Goal: Task Accomplishment & Management: Manage account settings

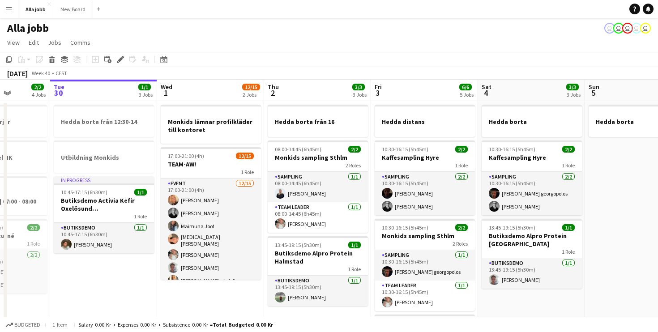
click at [417, 240] on div "2 Roles" at bounding box center [425, 243] width 100 height 7
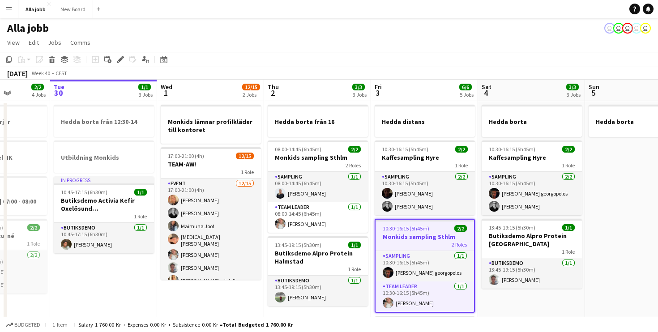
click at [502, 296] on app-date-cell "[PERSON_NAME] 10:30-16:15 (5h45m) 2/2 Kaffesampling [PERSON_NAME] 1 Role Sampli…" at bounding box center [531, 293] width 107 height 385
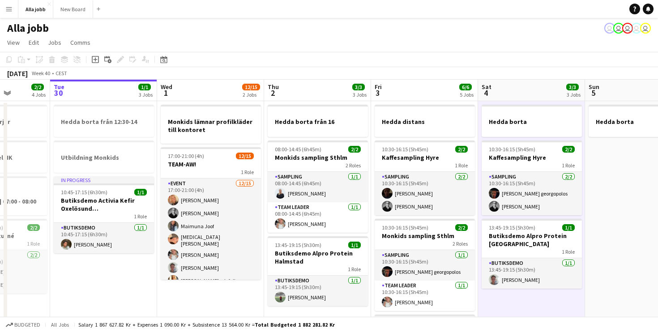
click at [502, 296] on app-date-cell "[PERSON_NAME] 10:30-16:15 (5h45m) 2/2 Kaffesampling [PERSON_NAME] 1 Role Sampli…" at bounding box center [531, 293] width 107 height 385
click at [351, 61] on app-toolbar "Copy Paste Paste Command V Paste with crew Command Shift V Paste linked Job [GE…" at bounding box center [329, 59] width 658 height 15
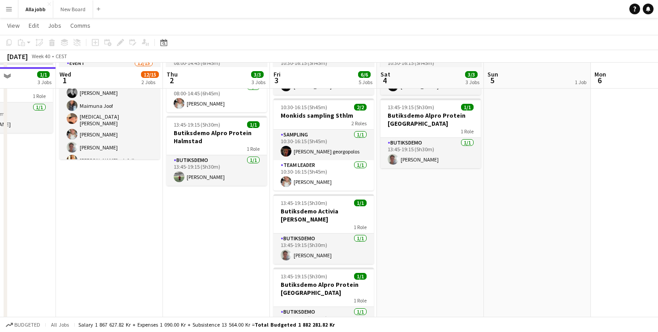
scroll to position [118, 0]
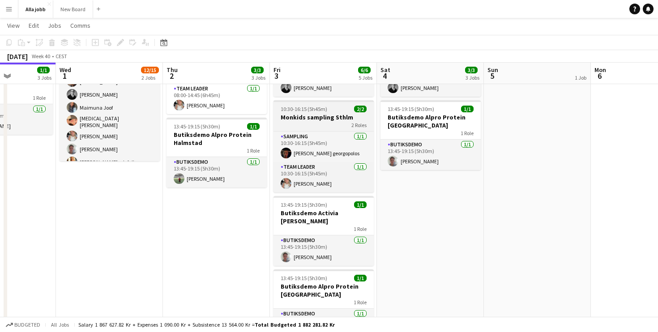
click at [312, 115] on h3 "Monkids sampling Sthlm" at bounding box center [324, 117] width 100 height 8
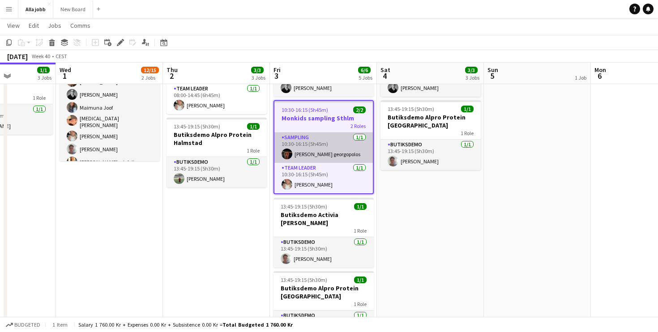
click at [327, 145] on app-card-role "Sampling [DATE] 10:30-16:15 (5h45m) [PERSON_NAME] georgopolos" at bounding box center [323, 148] width 98 height 30
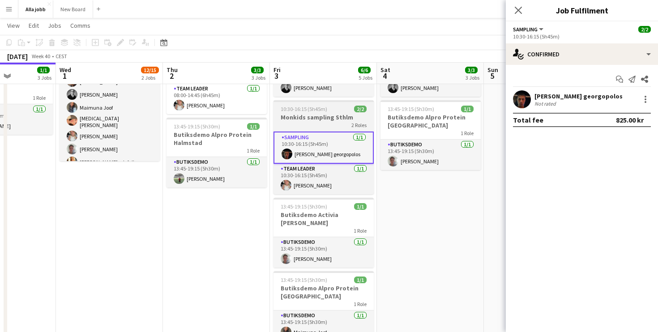
click at [321, 115] on h3 "Monkids sampling Sthlm" at bounding box center [324, 117] width 100 height 8
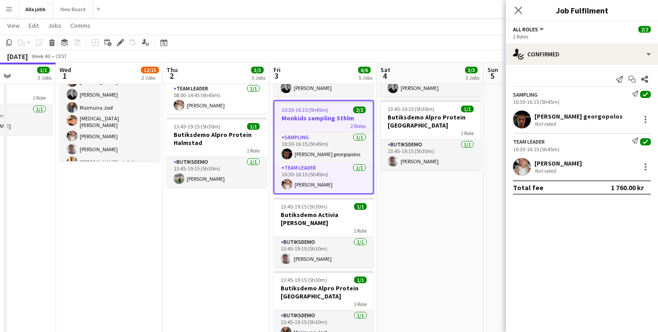
click at [325, 121] on h3 "Monkids sampling Sthlm" at bounding box center [323, 118] width 98 height 8
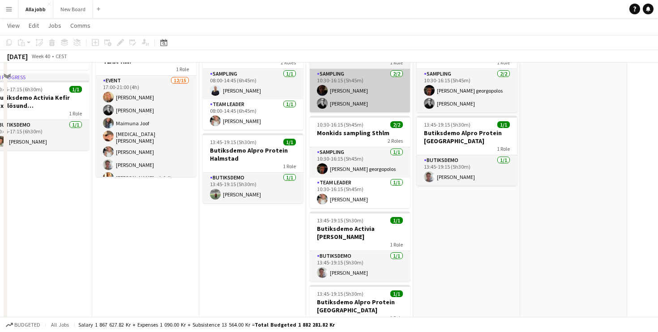
scroll to position [0, 0]
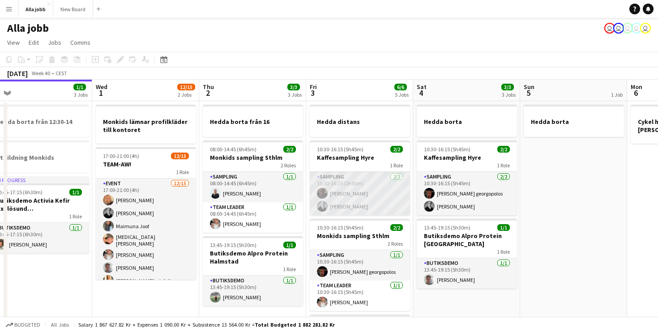
click at [334, 196] on app-card-role "Sampling [DATE] 10:30-16:15 (5h45m) [PERSON_NAME] [PERSON_NAME]" at bounding box center [360, 193] width 100 height 43
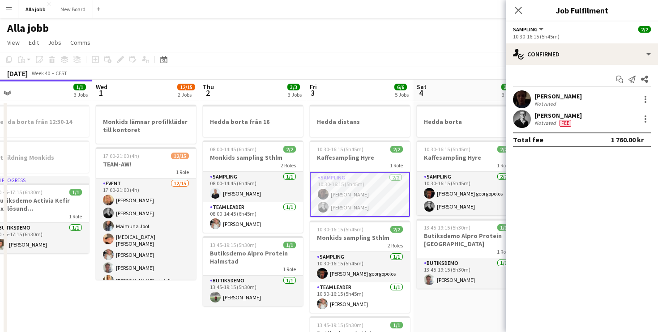
click at [517, 97] on app-user-avatar at bounding box center [522, 99] width 18 height 18
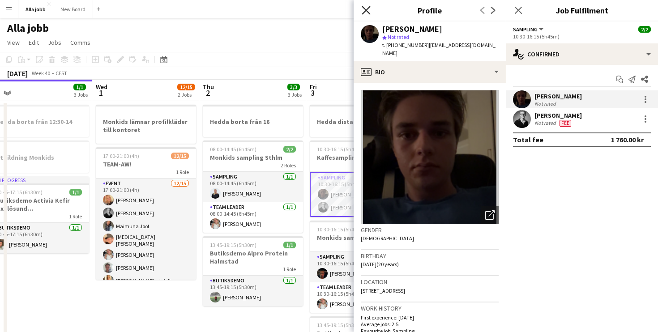
click at [366, 8] on icon "Close pop-in" at bounding box center [366, 10] width 9 height 9
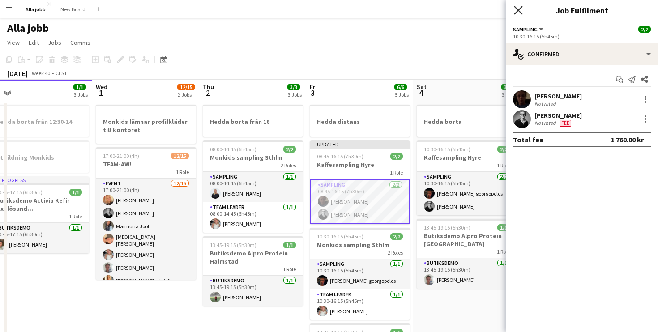
click at [521, 10] on icon "Close pop-in" at bounding box center [518, 10] width 9 height 9
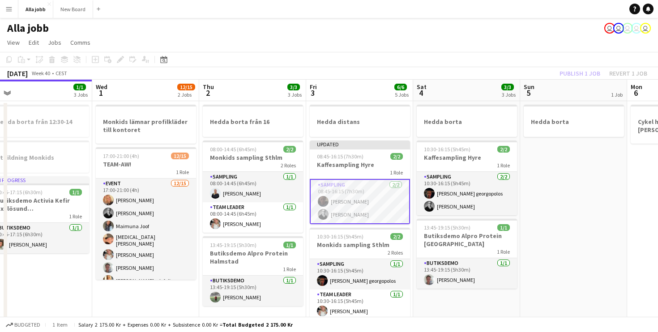
click at [478, 23] on div "[PERSON_NAME] user user user user user" at bounding box center [329, 26] width 658 height 17
